Goal: Transaction & Acquisition: Purchase product/service

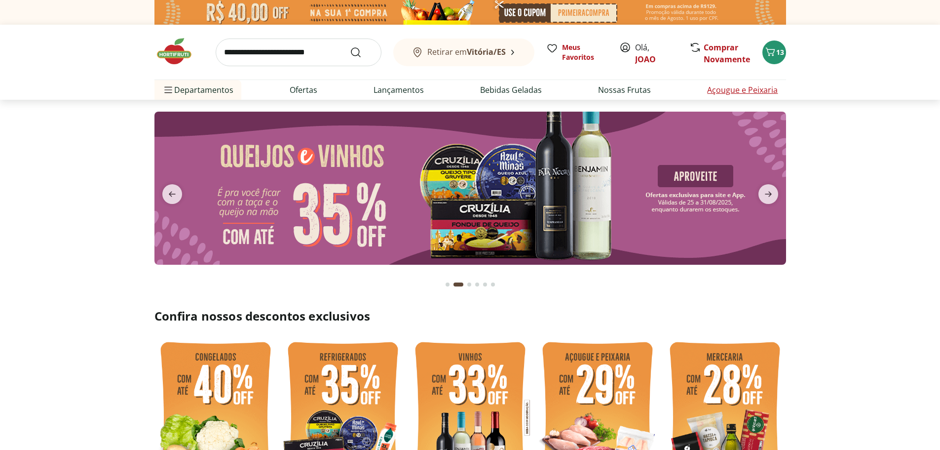
type input "*"
click at [783, 48] on span "13" at bounding box center [780, 51] width 8 height 9
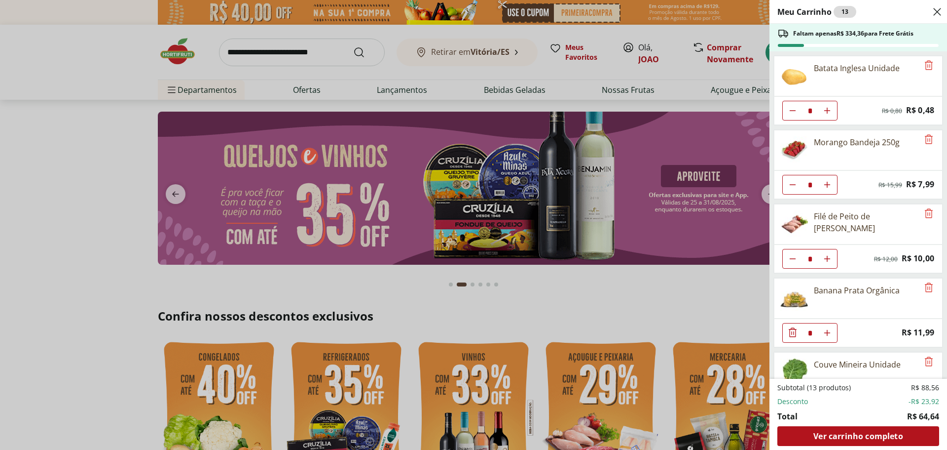
click at [134, 247] on div "Meu Carrinho 13 Faltam apenas R$ 334,36 para Frete Grátis Batata Inglesa Unidad…" at bounding box center [473, 225] width 947 height 450
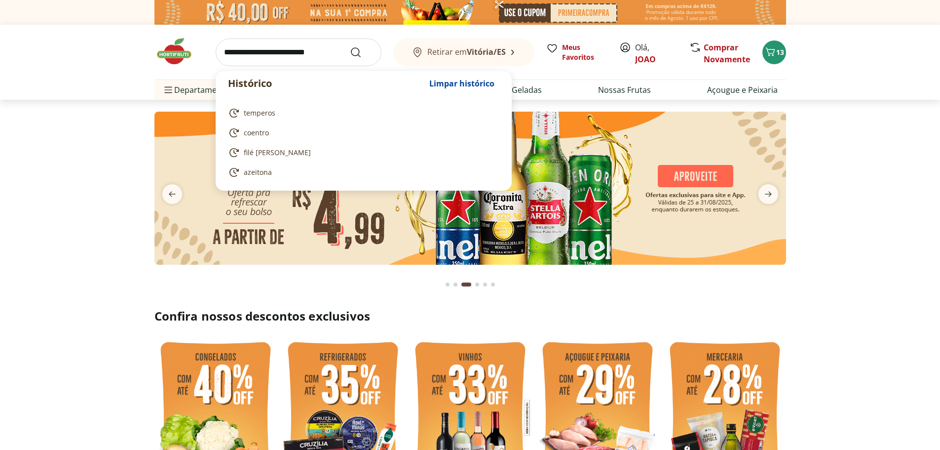
click at [295, 49] on input "search" at bounding box center [299, 52] width 166 height 28
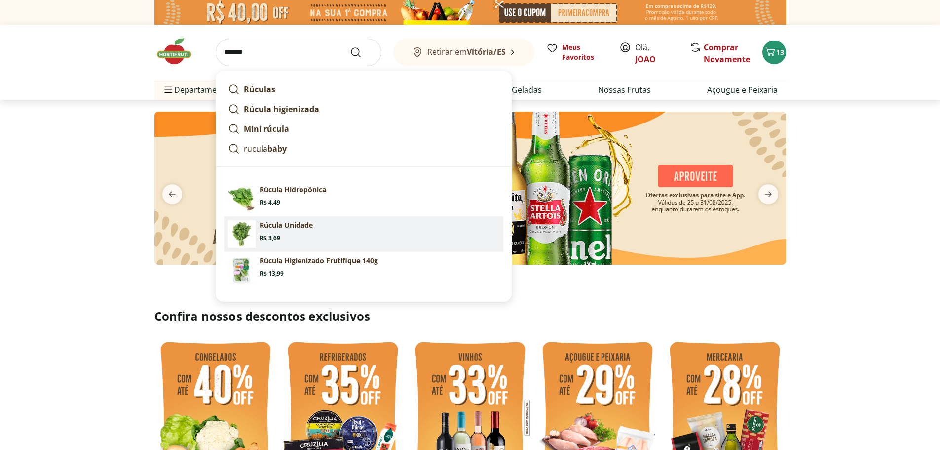
click at [296, 228] on p "Rúcula Unidade" at bounding box center [286, 225] width 53 height 10
type input "**********"
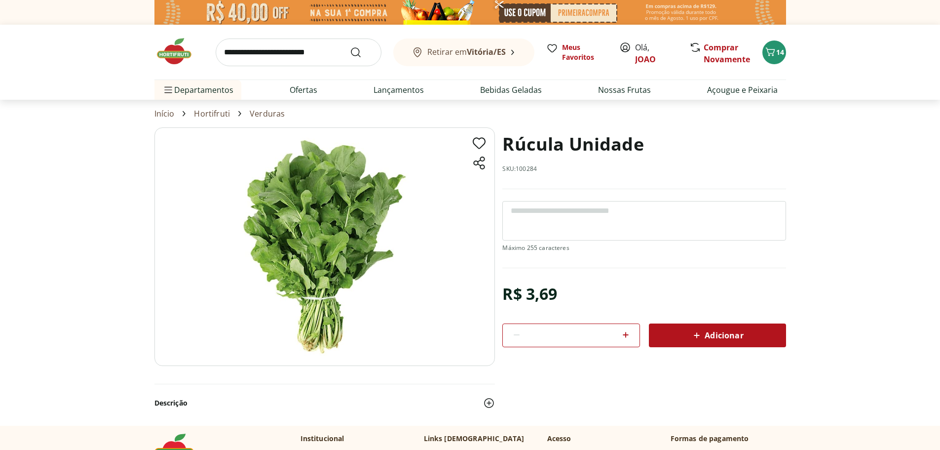
click at [304, 55] on input "search" at bounding box center [299, 52] width 166 height 28
type input "******"
click at [350, 46] on button "Submit Search" at bounding box center [362, 52] width 24 height 12
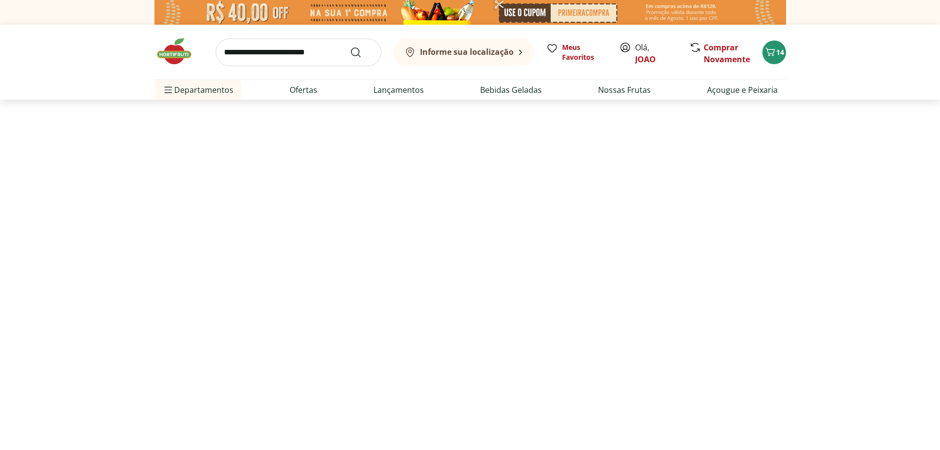
select select "**********"
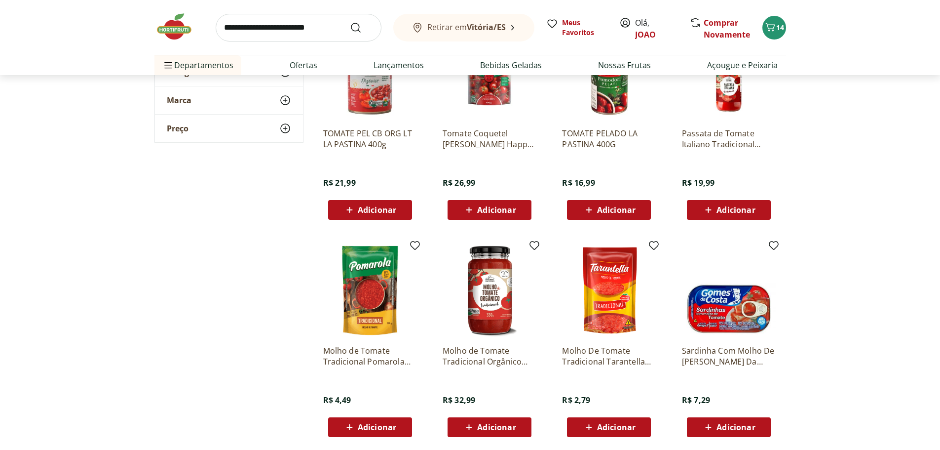
scroll to position [493, 0]
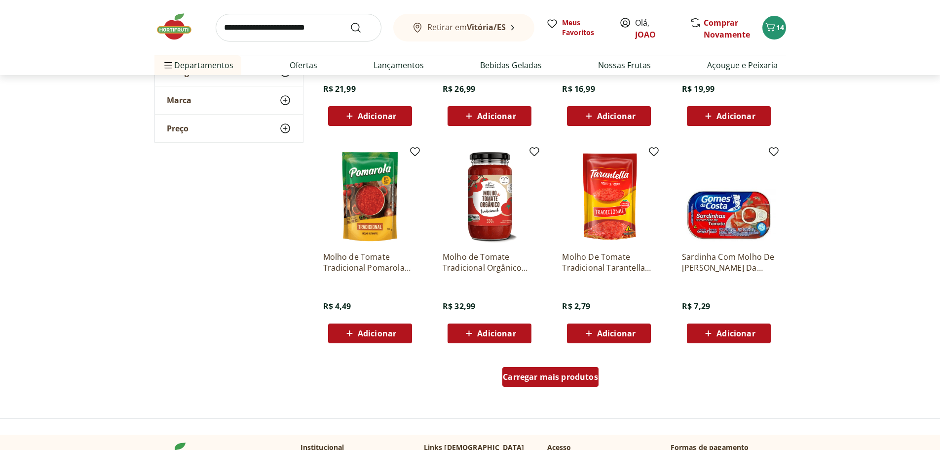
click at [576, 375] on span "Carregar mais produtos" at bounding box center [550, 377] width 95 height 8
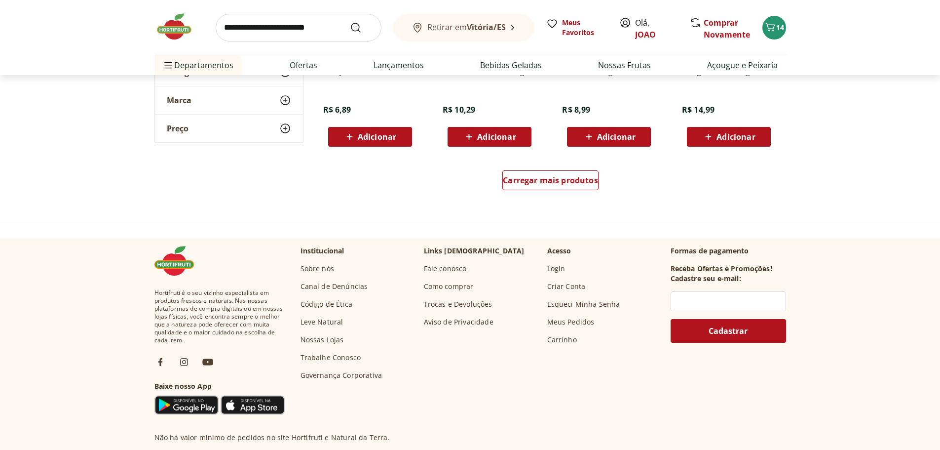
scroll to position [1382, 0]
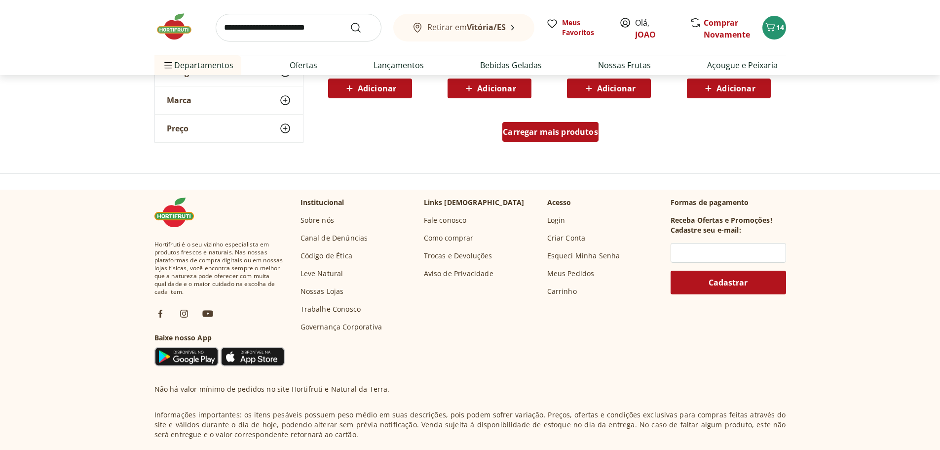
click at [528, 137] on div "Carregar mais produtos" at bounding box center [550, 132] width 96 height 20
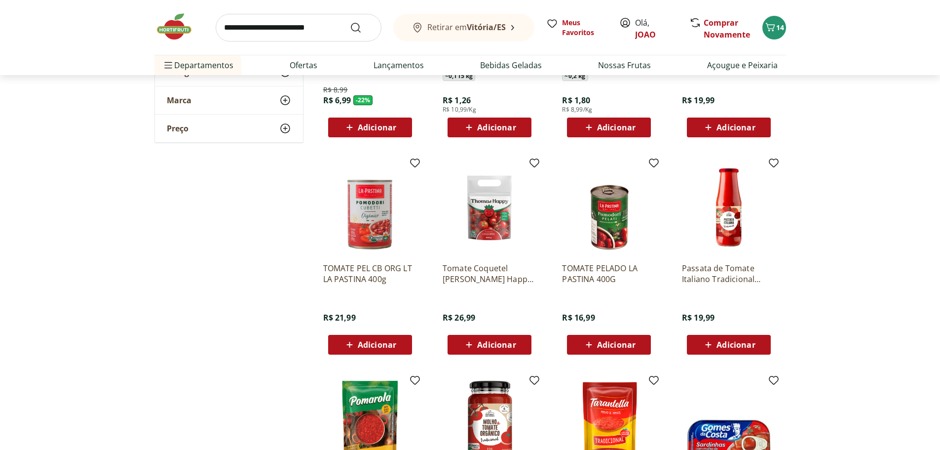
scroll to position [148, 0]
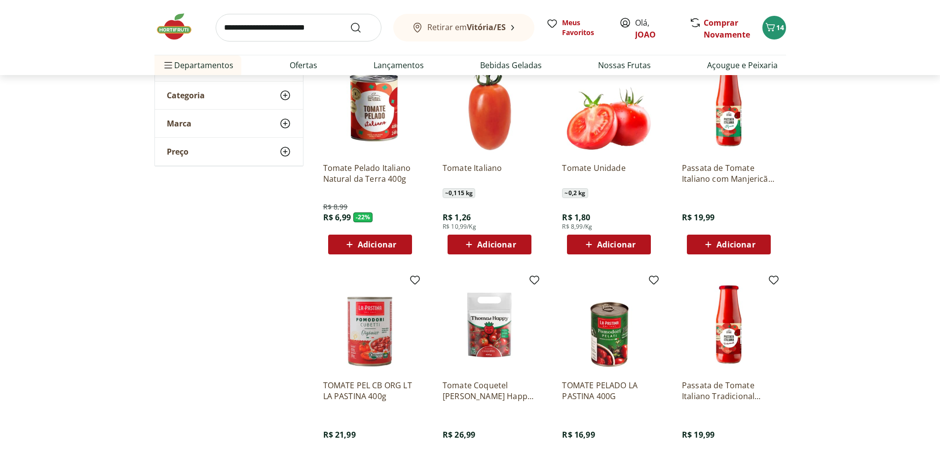
click at [612, 241] on span "Adicionar" at bounding box center [616, 244] width 38 height 8
